Goal: Task Accomplishment & Management: Manage account settings

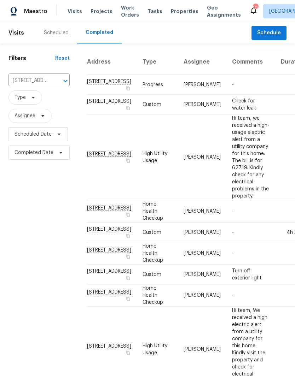
click at [58, 39] on div "Scheduled" at bounding box center [56, 32] width 42 height 21
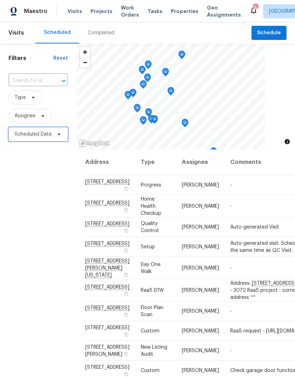
click at [51, 131] on span "Scheduled Date" at bounding box center [37, 134] width 59 height 14
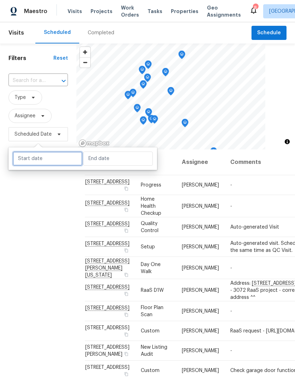
click at [60, 160] on input "text" at bounding box center [48, 159] width 70 height 14
select select "9"
select select "2025"
select select "10"
select select "2025"
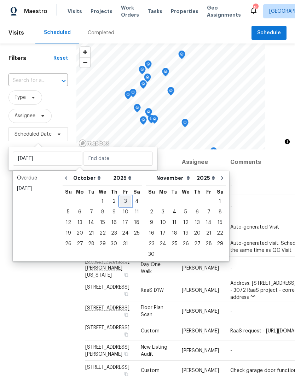
click at [123, 201] on div "3" at bounding box center [125, 202] width 12 height 10
type input "[DATE]"
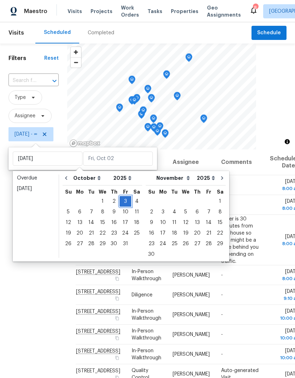
click at [125, 201] on div "3" at bounding box center [125, 202] width 12 height 10
type input "[DATE]"
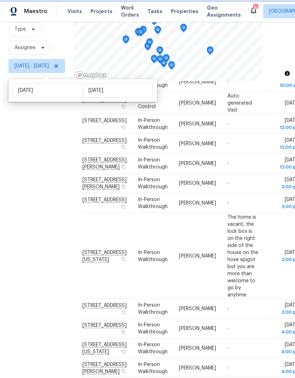
scroll to position [28, 0]
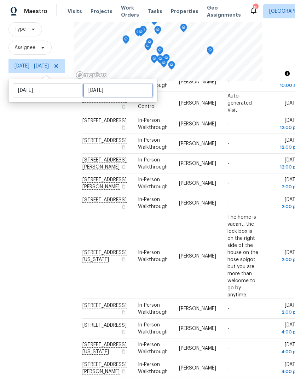
click at [122, 83] on input "[DATE]" at bounding box center [118, 90] width 70 height 14
select select "9"
select select "2025"
select select "10"
select select "2025"
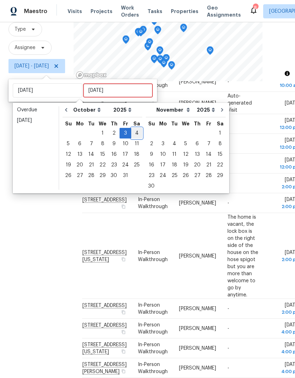
click at [138, 128] on div "4" at bounding box center [136, 133] width 11 height 10
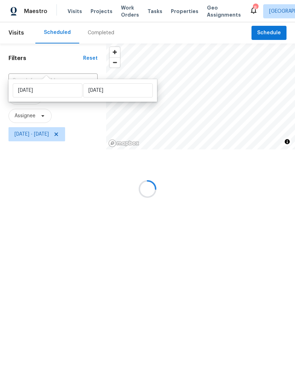
type input "[DATE]"
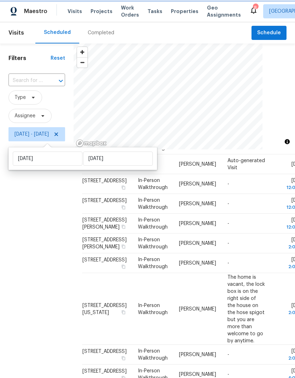
scroll to position [357, 0]
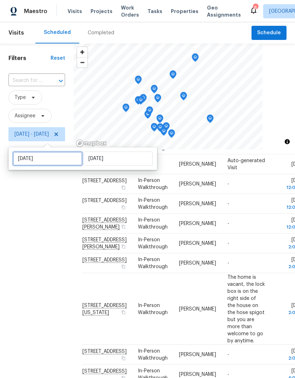
click at [66, 157] on input "[DATE]" at bounding box center [48, 159] width 70 height 14
select select "9"
select select "2025"
select select "10"
select select "2025"
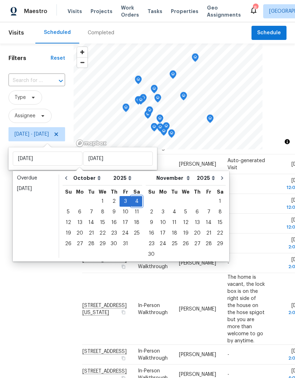
click at [135, 201] on div "4" at bounding box center [136, 202] width 11 height 10
type input "[DATE]"
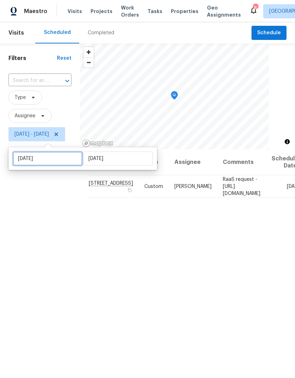
click at [63, 159] on input "[DATE]" at bounding box center [48, 159] width 70 height 14
select select "9"
select select "2025"
select select "10"
select select "2025"
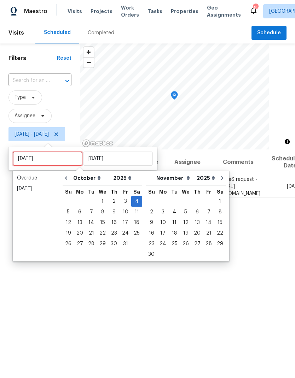
type input "[DATE]"
click at [82, 207] on div "6" at bounding box center [80, 212] width 12 height 10
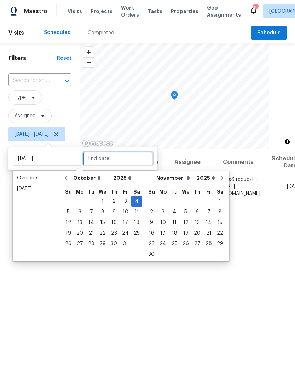
type input "[DATE]"
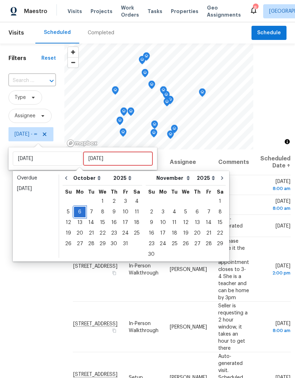
click at [82, 212] on div "6" at bounding box center [80, 212] width 12 height 10
type input "[DATE]"
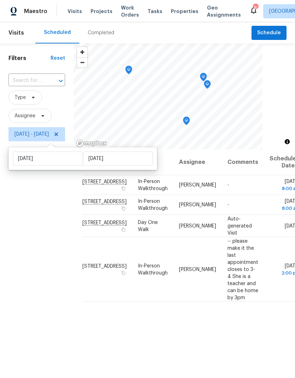
click at [153, 11] on span "Tasks" at bounding box center [154, 11] width 15 height 5
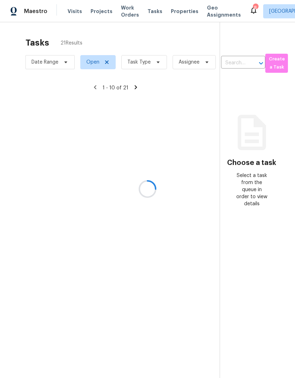
click at [141, 62] on div at bounding box center [147, 189] width 295 height 378
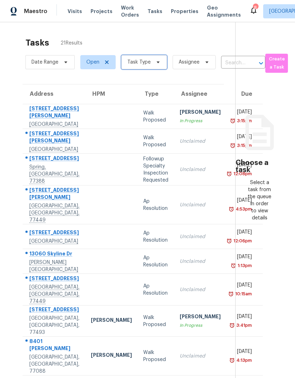
click at [147, 63] on span "Task Type" at bounding box center [138, 62] width 23 height 7
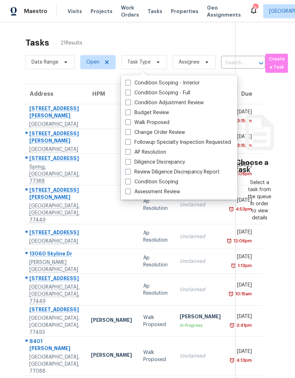
click at [128, 111] on span at bounding box center [128, 113] width 6 height 6
click at [128, 111] on input "Budget Review" at bounding box center [127, 111] width 5 height 5
checkbox input "true"
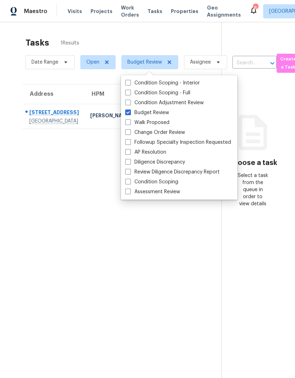
click at [23, 177] on section "Tasks 1 Results Date Range Open Budget Review Assignee ​ Create a Task Address …" at bounding box center [116, 217] width 210 height 367
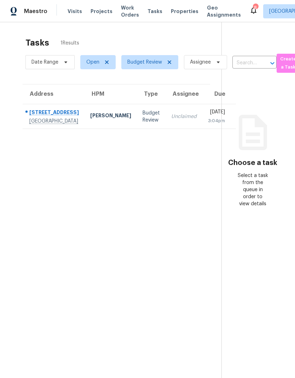
click at [44, 115] on div "[STREET_ADDRESS]" at bounding box center [53, 113] width 49 height 9
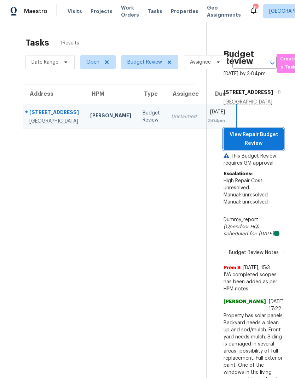
click at [263, 130] on span "View Repair Budget Review" at bounding box center [253, 138] width 49 height 17
click at [125, 15] on span "Work Orders" at bounding box center [130, 11] width 18 height 14
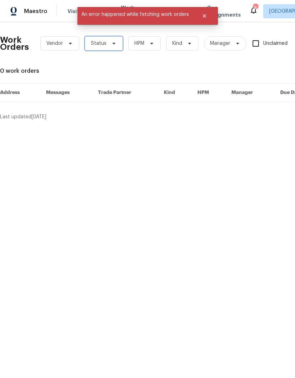
click at [108, 47] on span "Status" at bounding box center [104, 43] width 38 height 14
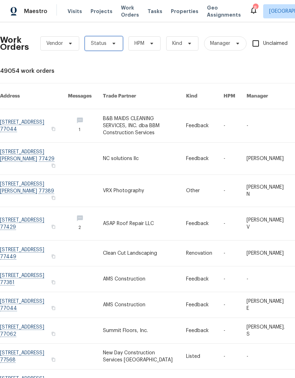
click at [111, 42] on icon at bounding box center [114, 44] width 6 height 6
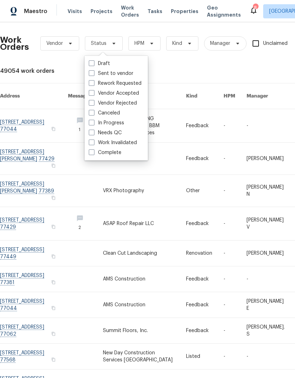
click at [89, 134] on span at bounding box center [92, 133] width 6 height 6
click at [89, 134] on input "Needs QC" at bounding box center [91, 131] width 5 height 5
checkbox input "true"
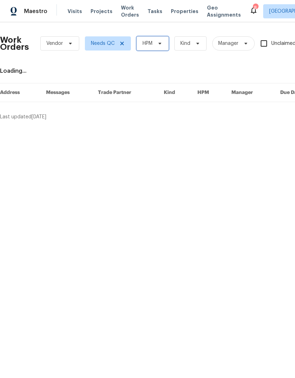
click at [153, 45] on span "HPM" at bounding box center [152, 43] width 32 height 14
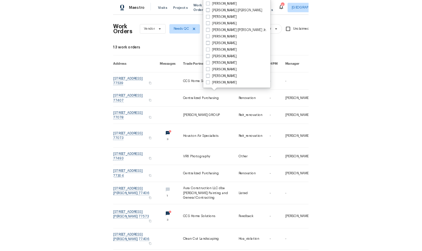
scroll to position [147, 0]
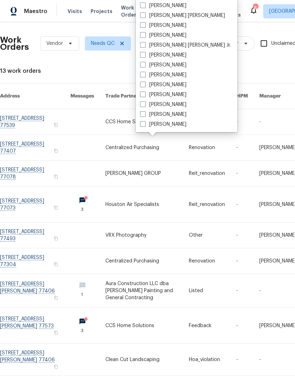
click at [146, 93] on label "[PERSON_NAME]" at bounding box center [163, 94] width 46 height 7
click at [145, 93] on input "[PERSON_NAME]" at bounding box center [142, 93] width 5 height 5
checkbox input "true"
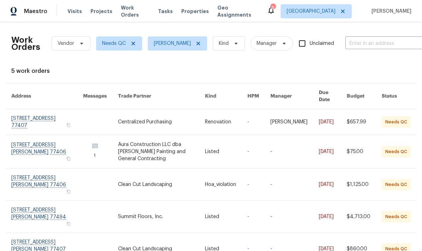
click at [294, 146] on link at bounding box center [333, 151] width 28 height 33
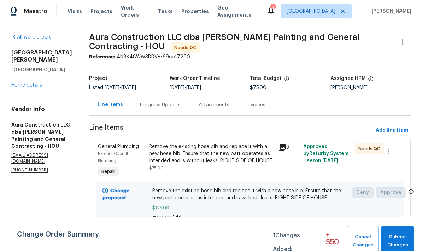
scroll to position [4, 0]
click at [294, 237] on span "Submit Changes" at bounding box center [397, 241] width 25 height 16
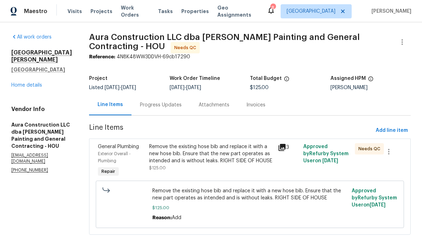
click at [252, 191] on span "Remove the existing hose bib and replace it with a new hose bib. Ensure that th…" at bounding box center [249, 194] width 195 height 14
click at [236, 151] on div "Remove the existing hose bib and replace it with a new hose bib. Ensure that th…" at bounding box center [211, 153] width 124 height 21
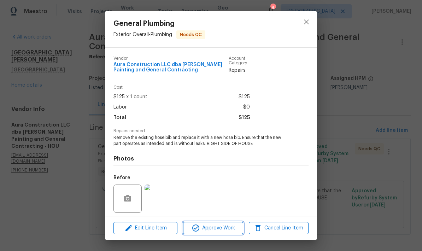
click at [229, 228] on span "Approve Work" at bounding box center [212, 228] width 55 height 9
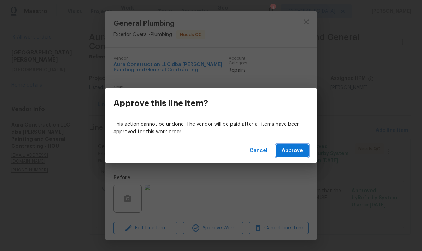
click at [294, 153] on button "Approve" at bounding box center [292, 150] width 33 height 13
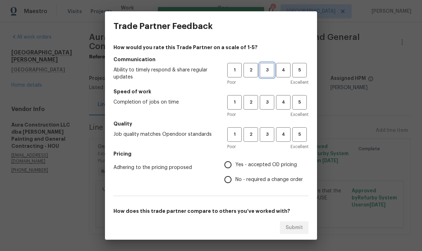
click at [269, 71] on span "3" at bounding box center [267, 70] width 13 height 8
click at [269, 104] on span "3" at bounding box center [267, 102] width 13 height 8
click at [271, 134] on span "3" at bounding box center [267, 134] width 13 height 8
click at [230, 180] on input "No - required a change order" at bounding box center [228, 179] width 15 height 15
radio input "true"
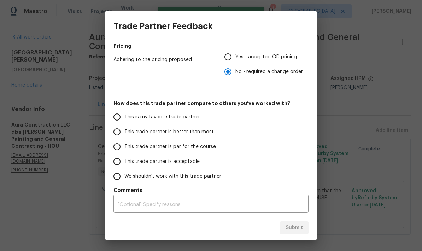
scroll to position [108, 0]
click at [120, 134] on input "This trade partner is better than most" at bounding box center [117, 131] width 15 height 15
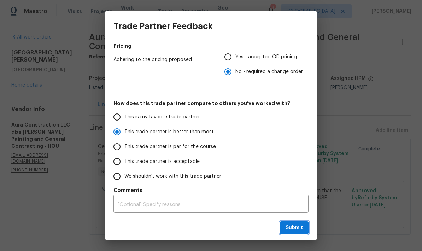
click at [294, 227] on button "Submit" at bounding box center [294, 227] width 29 height 13
radio input "true"
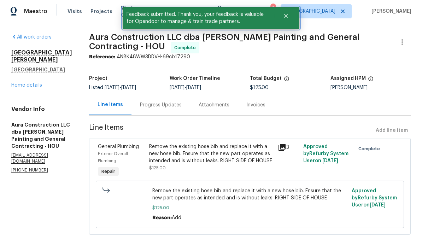
click at [289, 14] on button "Close" at bounding box center [285, 16] width 23 height 14
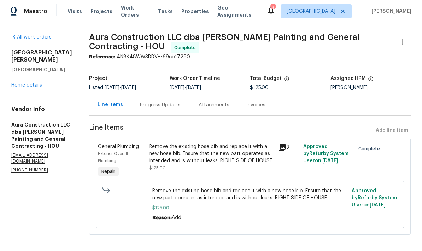
click at [141, 4] on span "Work Orders" at bounding box center [135, 11] width 29 height 14
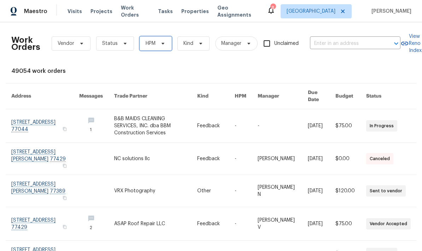
click at [152, 40] on span "HPM" at bounding box center [151, 43] width 10 height 7
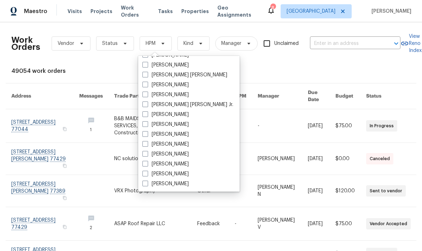
scroll to position [147, 0]
click at [151, 151] on label "[PERSON_NAME]" at bounding box center [165, 154] width 46 height 7
click at [147, 151] on input "[PERSON_NAME]" at bounding box center [144, 153] width 5 height 5
checkbox input "true"
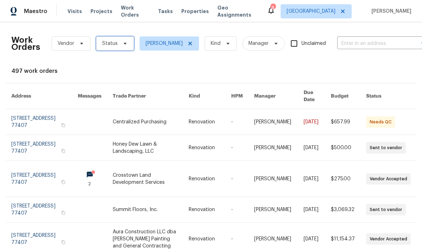
click at [127, 40] on span "Status" at bounding box center [115, 43] width 38 height 14
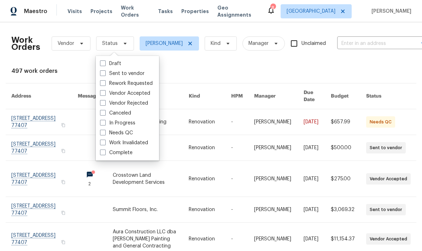
click at [102, 133] on span at bounding box center [103, 133] width 6 height 6
click at [102, 133] on input "Needs QC" at bounding box center [102, 131] width 5 height 5
checkbox input "true"
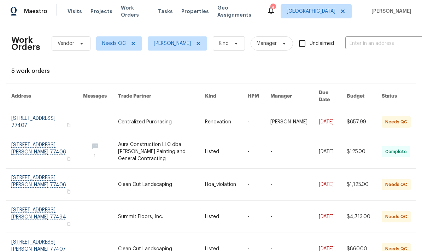
click at [159, 201] on link at bounding box center [161, 217] width 87 height 32
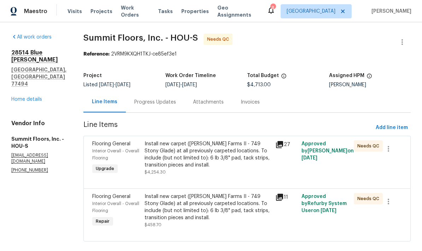
scroll to position [12, 0]
click at [233, 143] on div "Install new carpet (Abshire Farms II - 749 Stony Glade) at all previously carpe…" at bounding box center [208, 154] width 127 height 28
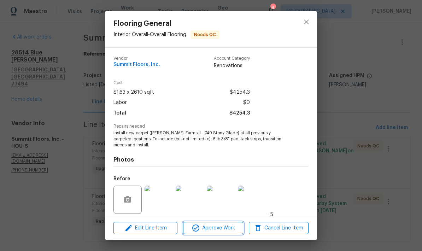
click at [224, 226] on span "Approve Work" at bounding box center [212, 228] width 55 height 9
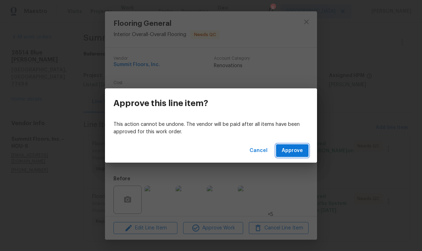
click at [294, 150] on span "Approve" at bounding box center [292, 150] width 21 height 9
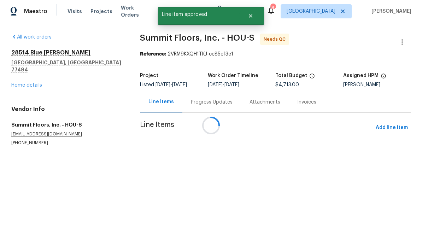
scroll to position [0, 0]
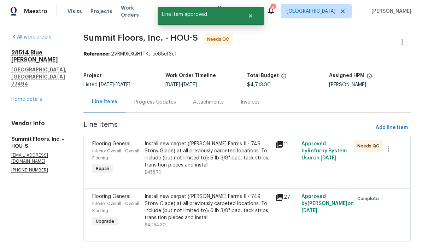
click at [221, 155] on div "Install new carpet (Abshire Farms II - 749 Stony Glade) at all previously carpe…" at bounding box center [208, 154] width 127 height 28
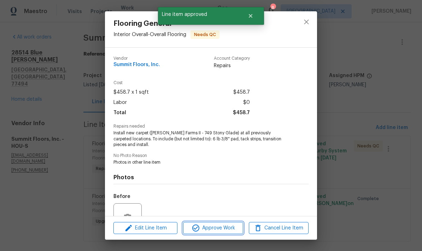
click at [236, 226] on span "Approve Work" at bounding box center [212, 228] width 55 height 9
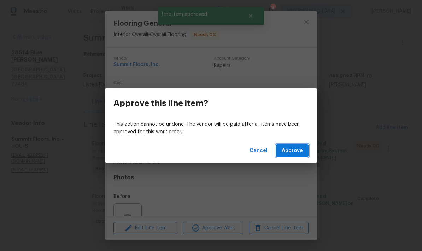
click at [294, 151] on span "Approve" at bounding box center [292, 150] width 21 height 9
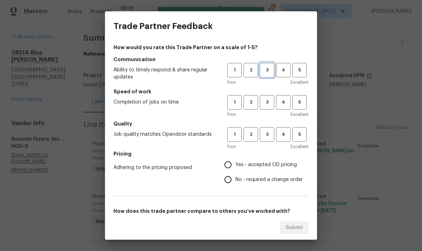
click at [267, 71] on span "3" at bounding box center [267, 70] width 13 height 8
click at [273, 131] on span "3" at bounding box center [267, 134] width 13 height 8
click at [267, 96] on button "3" at bounding box center [267, 102] width 14 height 14
click at [231, 175] on input "No - required a change order" at bounding box center [228, 179] width 15 height 15
radio input "true"
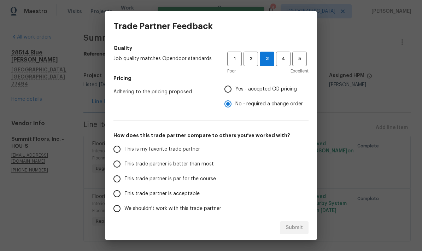
scroll to position [75, 0]
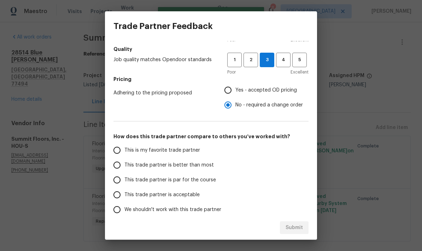
click at [118, 168] on input "This trade partner is better than most" at bounding box center [117, 165] width 15 height 15
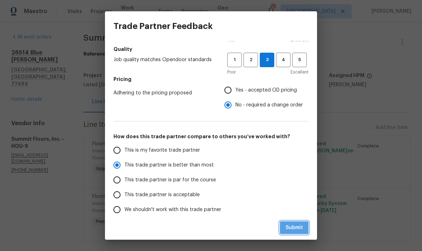
click at [294, 226] on span "Submit" at bounding box center [294, 227] width 17 height 9
radio input "true"
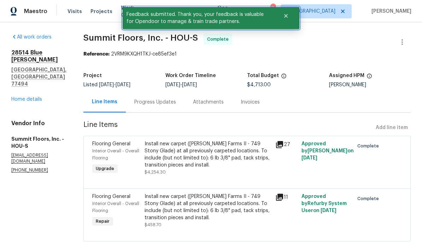
click at [289, 16] on button "Close" at bounding box center [285, 16] width 23 height 14
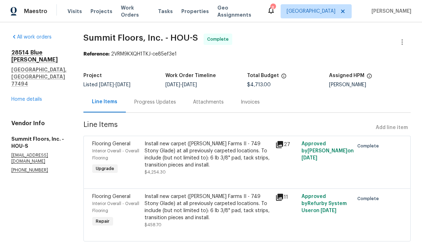
click at [132, 10] on span "Work Orders" at bounding box center [135, 11] width 29 height 14
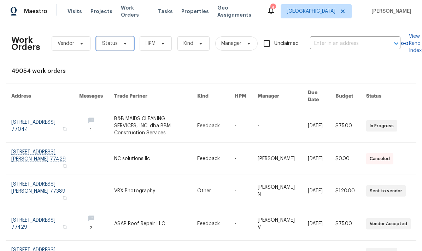
click at [120, 42] on span at bounding box center [124, 44] width 8 height 6
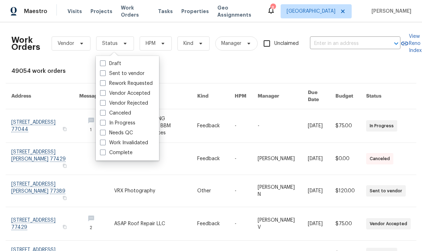
click at [102, 134] on span at bounding box center [103, 133] width 6 height 6
click at [102, 134] on input "Needs QC" at bounding box center [102, 131] width 5 height 5
checkbox input "true"
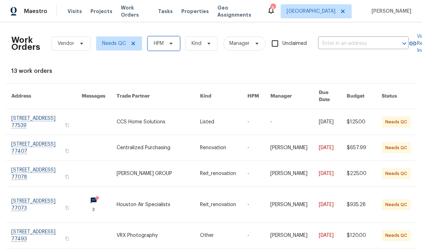
click at [171, 44] on icon at bounding box center [171, 44] width 3 height 2
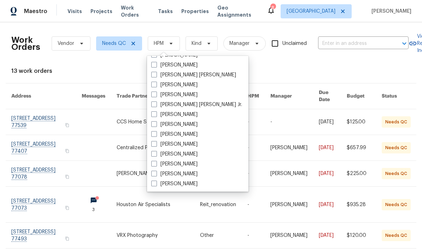
scroll to position [147, 0]
click at [157, 156] on span at bounding box center [154, 154] width 6 height 6
click at [156, 155] on input "[PERSON_NAME]" at bounding box center [153, 153] width 5 height 5
checkbox input "true"
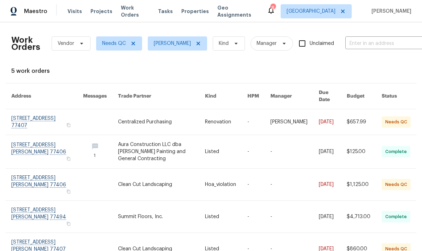
click at [151, 233] on link at bounding box center [161, 249] width 87 height 32
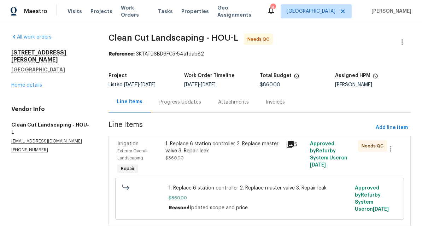
click at [223, 155] on div "1. Replace 6 station controller 2. Replace master valve 3. Repair leak $860.00" at bounding box center [223, 150] width 116 height 21
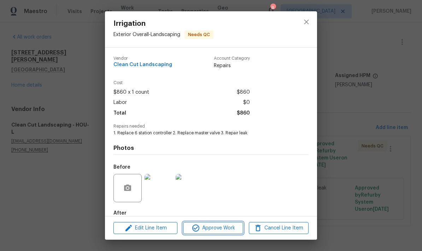
click at [226, 232] on button "Approve Work" at bounding box center [213, 228] width 60 height 12
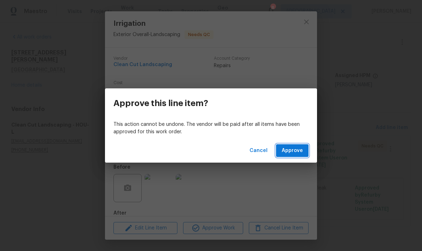
click at [292, 153] on span "Approve" at bounding box center [292, 150] width 21 height 9
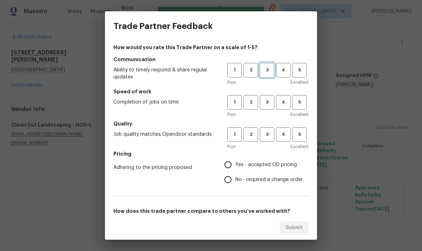
click at [268, 69] on span "3" at bounding box center [267, 70] width 13 height 8
click at [272, 98] on button "3" at bounding box center [267, 102] width 14 height 14
click at [271, 132] on span "3" at bounding box center [267, 134] width 13 height 8
click at [235, 180] on input "No - required a change order" at bounding box center [228, 179] width 15 height 15
radio input "true"
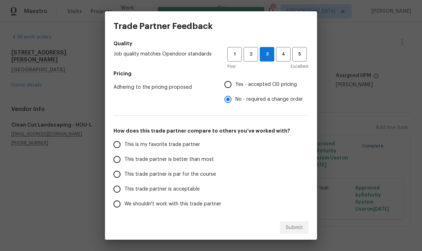
scroll to position [83, 0]
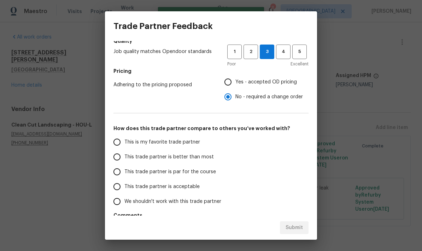
click at [118, 161] on input "This trade partner is better than most" at bounding box center [117, 157] width 15 height 15
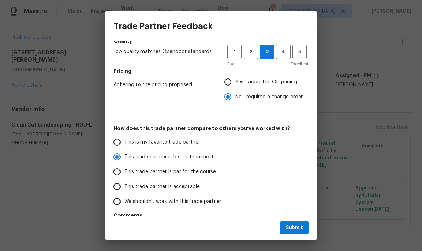
click at [294, 222] on button "Submit" at bounding box center [294, 227] width 29 height 13
radio input "true"
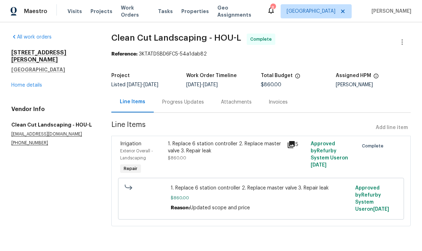
radio input "false"
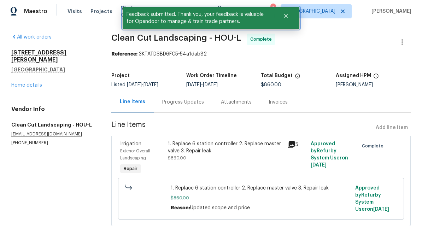
click at [288, 16] on icon "Close" at bounding box center [286, 16] width 6 height 6
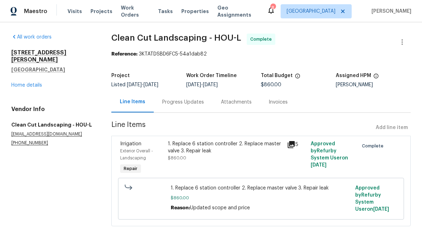
click at [133, 13] on span "Work Orders" at bounding box center [135, 11] width 29 height 14
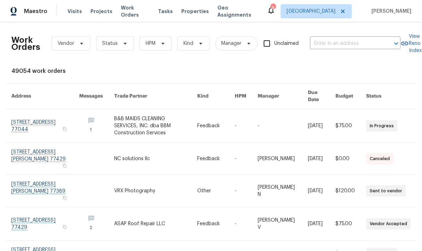
click at [274, 12] on icon at bounding box center [271, 10] width 6 height 7
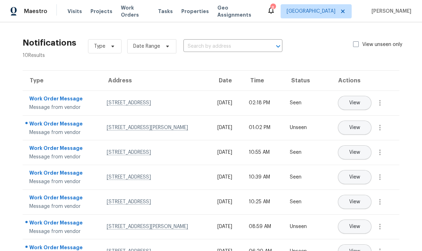
click at [294, 43] on span at bounding box center [356, 44] width 6 height 6
click at [294, 43] on input "View unseen only" at bounding box center [355, 43] width 5 height 5
checkbox input "true"
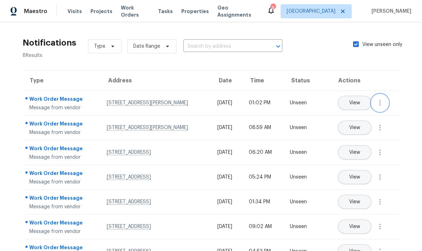
click at [294, 107] on icon "button" at bounding box center [380, 103] width 8 height 8
click at [294, 116] on div "Mark Seen" at bounding box center [339, 115] width 55 height 7
click at [294, 132] on icon "button" at bounding box center [380, 127] width 8 height 8
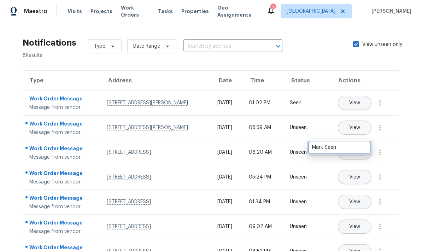
click at [294, 148] on div "Mark Seen" at bounding box center [339, 147] width 55 height 7
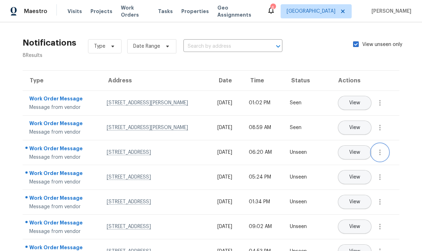
click at [294, 161] on button "button" at bounding box center [379, 152] width 17 height 17
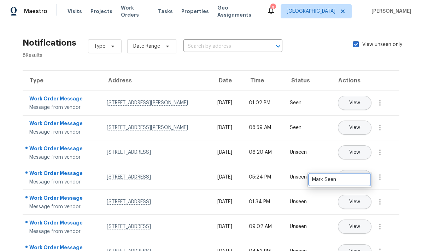
click at [294, 179] on div "Mark Seen" at bounding box center [339, 179] width 55 height 7
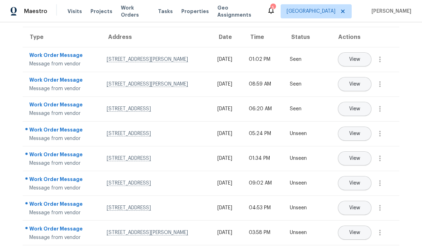
scroll to position [75, 0]
click at [294, 137] on icon "button" at bounding box center [380, 133] width 8 height 8
click at [294, 134] on div "Mark Seen" at bounding box center [339, 137] width 55 height 7
click at [294, 156] on span "View" at bounding box center [354, 158] width 11 height 5
click at [294, 163] on icon "button" at bounding box center [380, 158] width 8 height 8
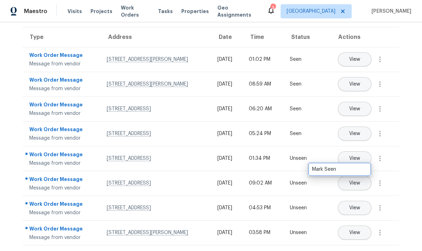
click at [294, 167] on div "Mark Seen" at bounding box center [339, 169] width 55 height 7
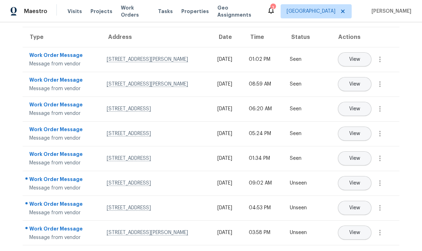
scroll to position [28, 0]
click at [294, 175] on button "button" at bounding box center [379, 183] width 17 height 17
click at [294, 198] on div "Mark Seen" at bounding box center [339, 201] width 55 height 7
click at [294, 201] on button "button" at bounding box center [379, 207] width 17 height 17
click at [294, 230] on div "Mark Seen" at bounding box center [339, 233] width 55 height 7
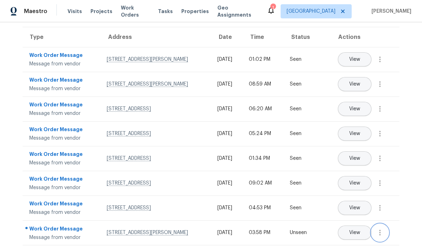
click at [294, 234] on icon "button" at bounding box center [380, 232] width 8 height 8
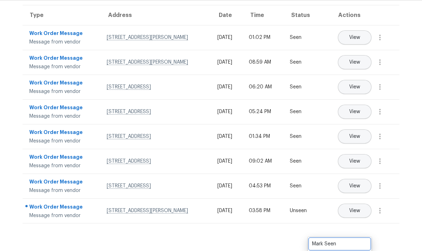
click at [294, 240] on div "Mark Seen" at bounding box center [339, 243] width 55 height 7
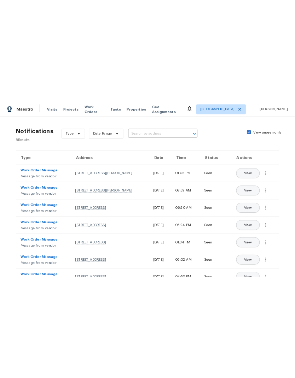
scroll to position [0, 0]
